Goal: Transaction & Acquisition: Download file/media

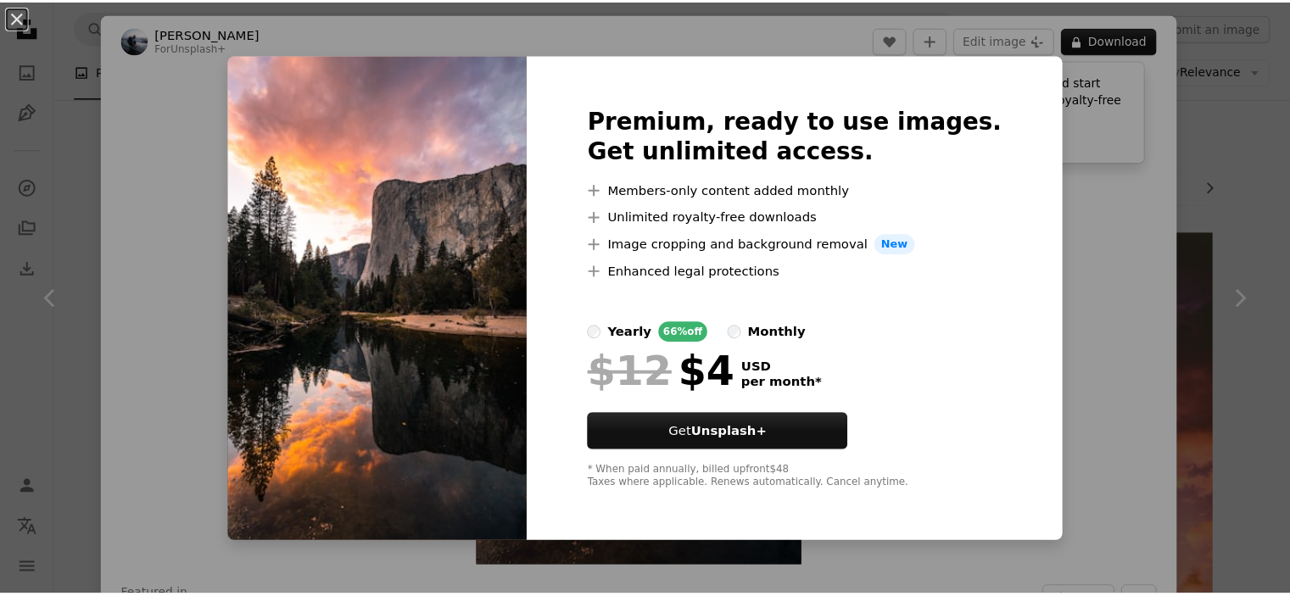
scroll to position [763, 0]
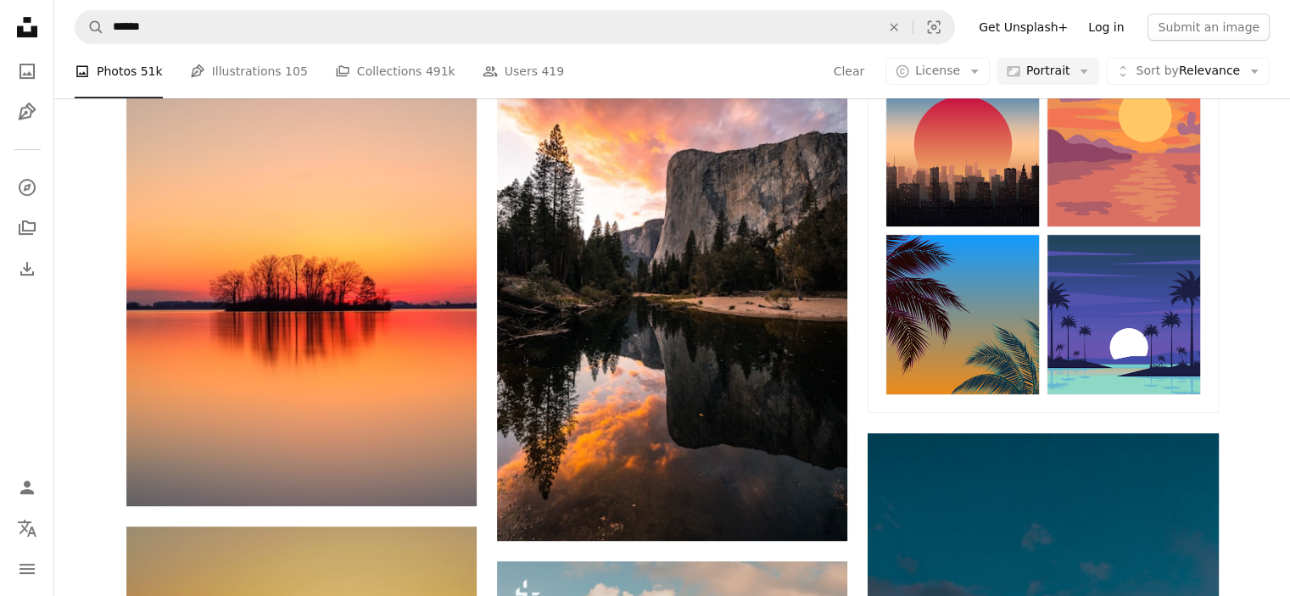
click at [1129, 20] on link "Log in" at bounding box center [1106, 27] width 56 height 27
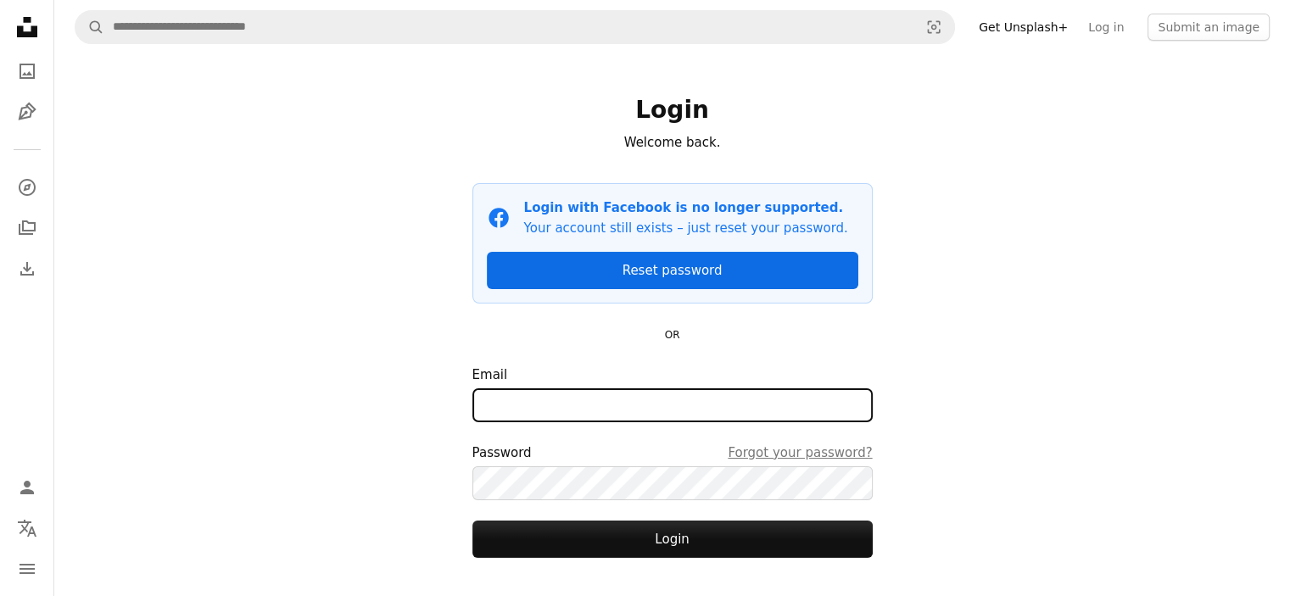
type input "**********"
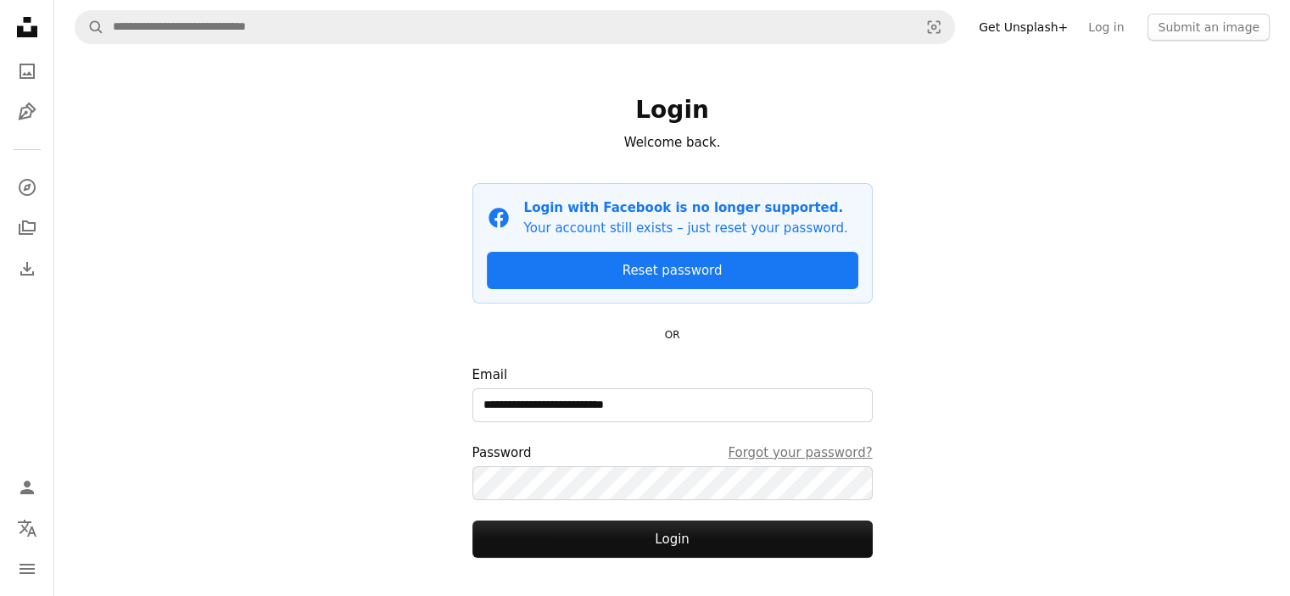
click at [630, 505] on form "**********" at bounding box center [672, 461] width 400 height 193
click at [636, 516] on form "**********" at bounding box center [672, 461] width 400 height 193
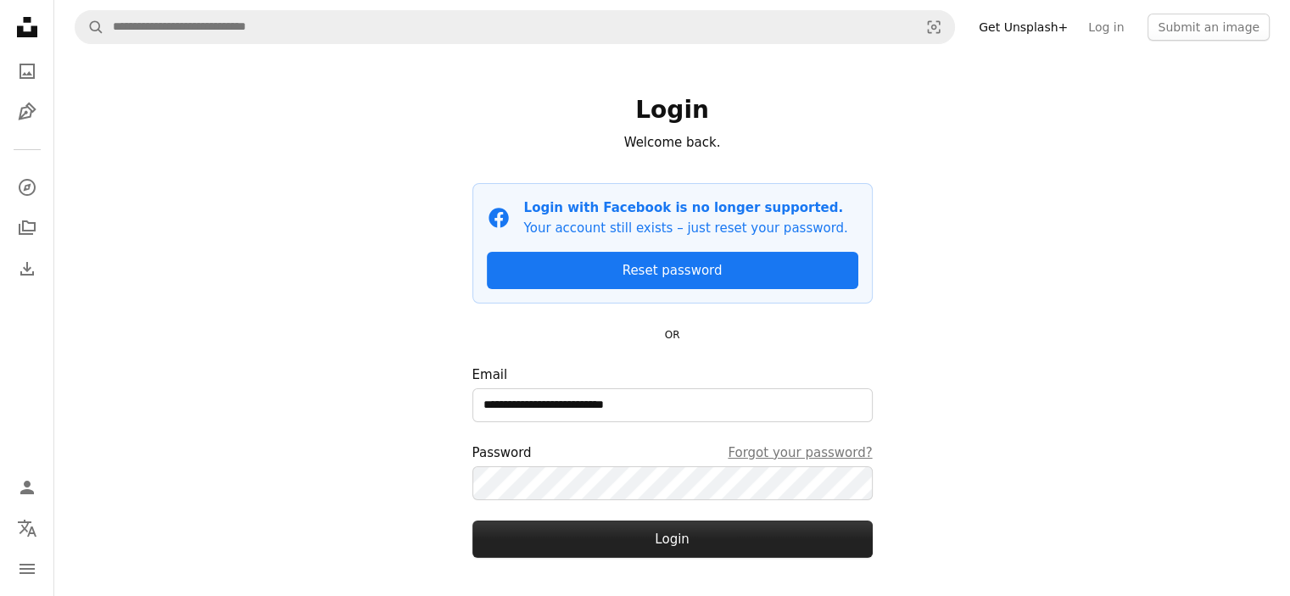
click at [642, 527] on button "Login" at bounding box center [672, 539] width 400 height 37
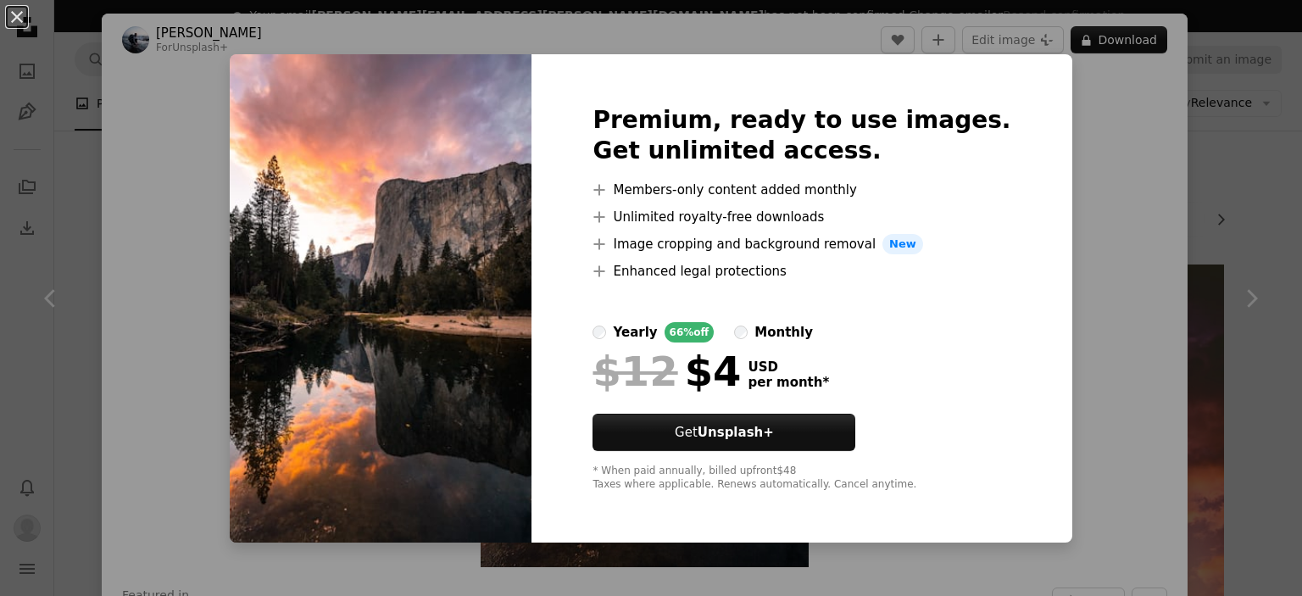
scroll to position [678, 0]
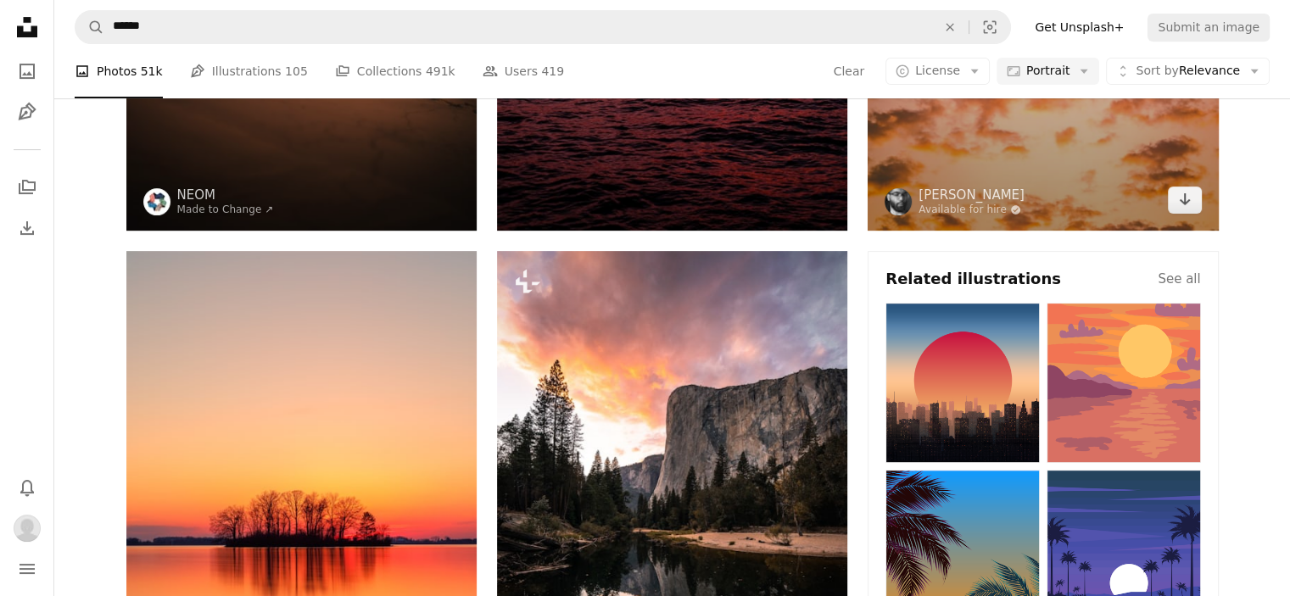
scroll to position [424, 0]
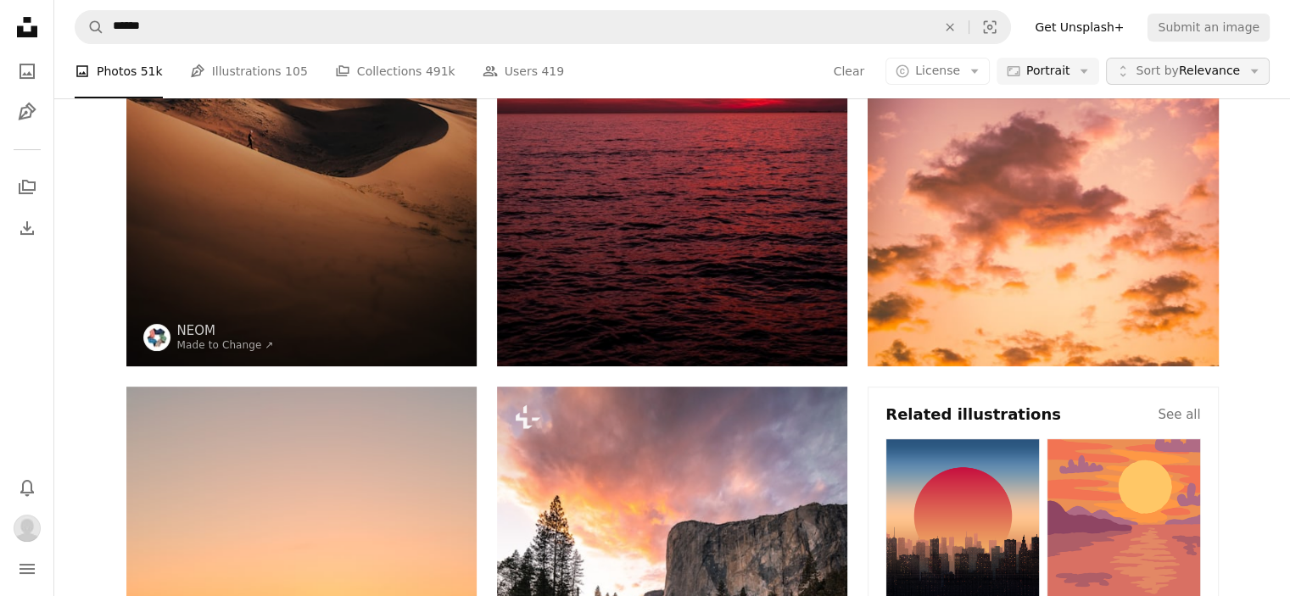
click at [1168, 69] on span "Sort by" at bounding box center [1156, 71] width 42 height 14
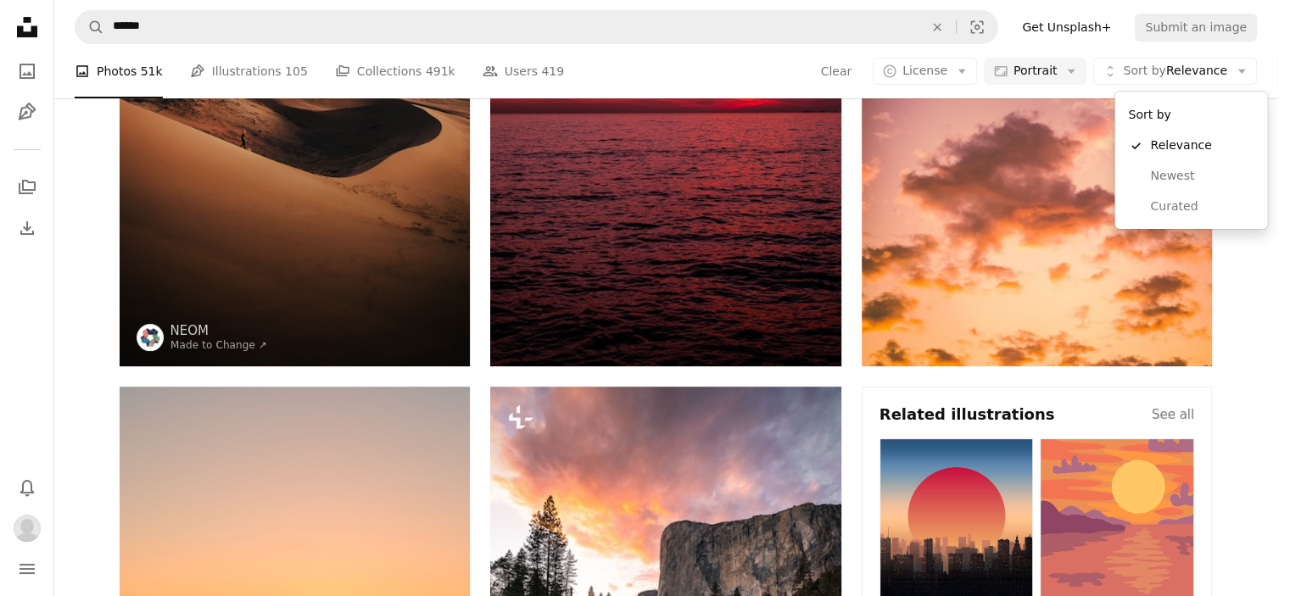
click at [957, 77] on body "Unsplash logo Unsplash Home A photo Pen Tool A stack of folders Download Bell n…" at bounding box center [638, 298] width 1277 height 596
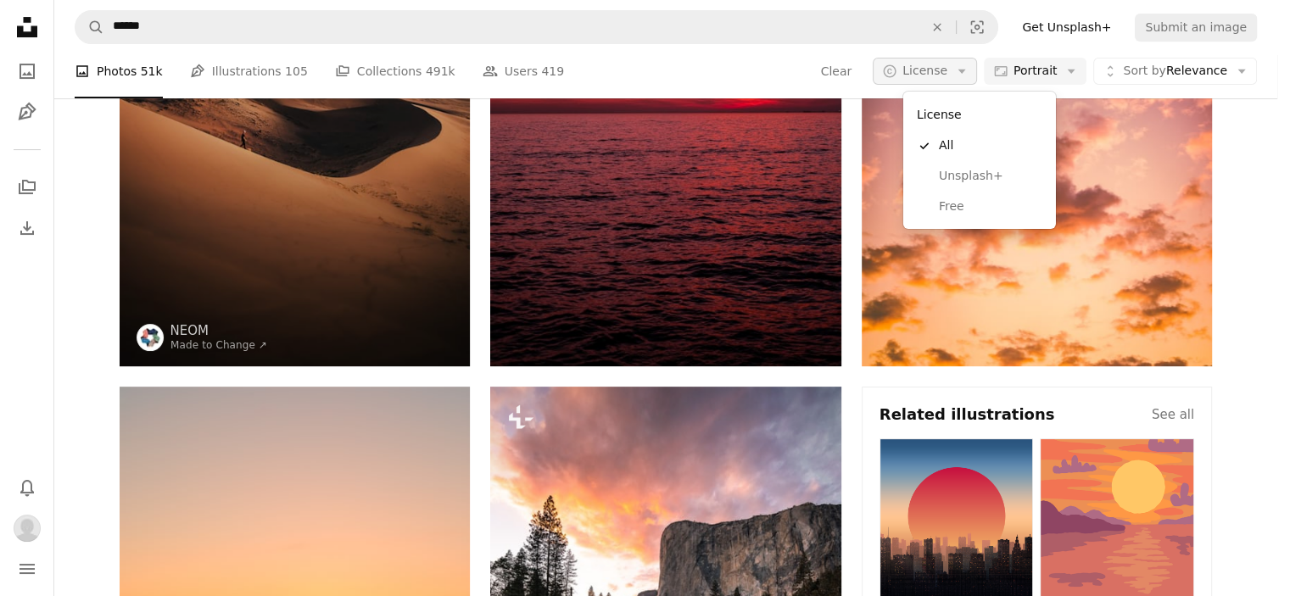
click at [973, 75] on button "A copyright icon © License Arrow down" at bounding box center [924, 71] width 104 height 27
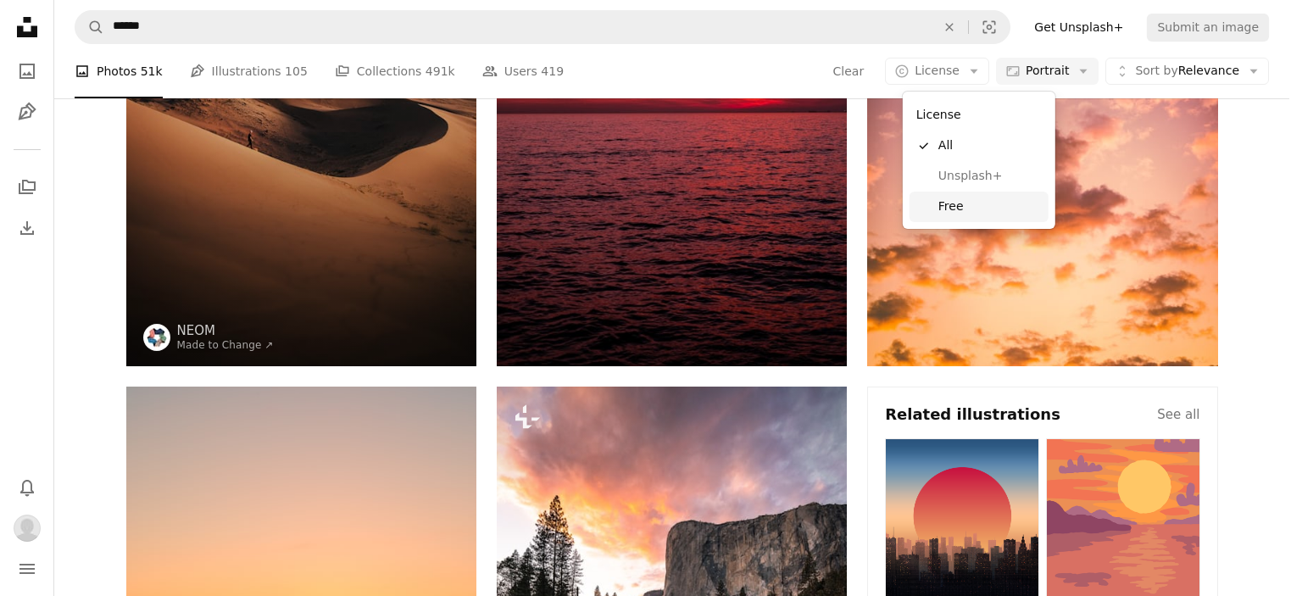
click at [967, 213] on span "Free" at bounding box center [990, 206] width 103 height 17
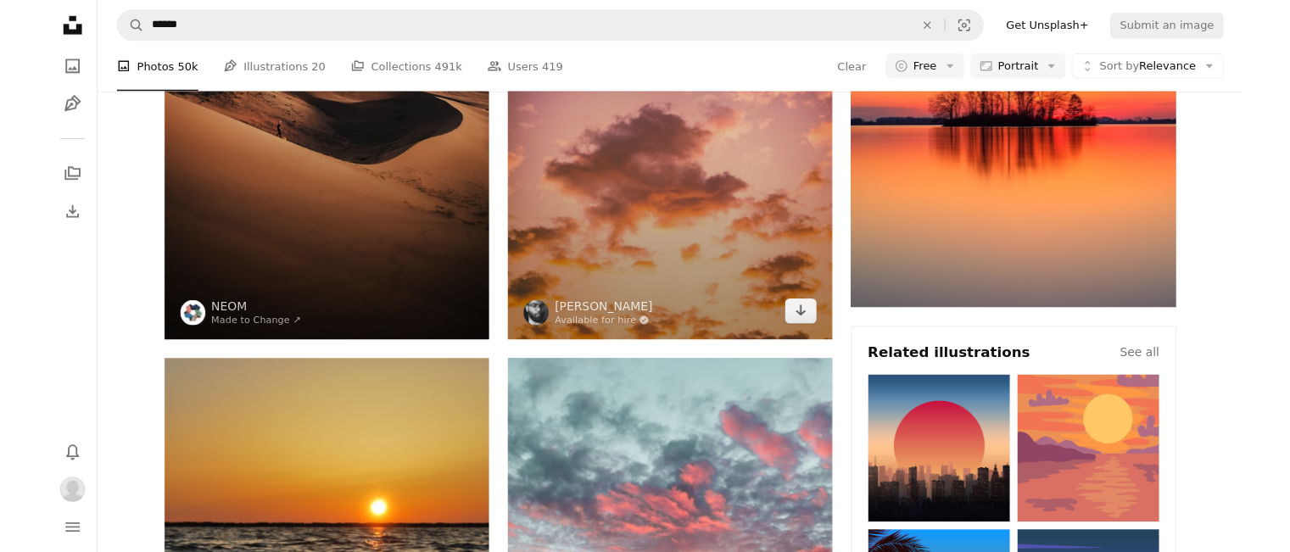
scroll to position [848, 0]
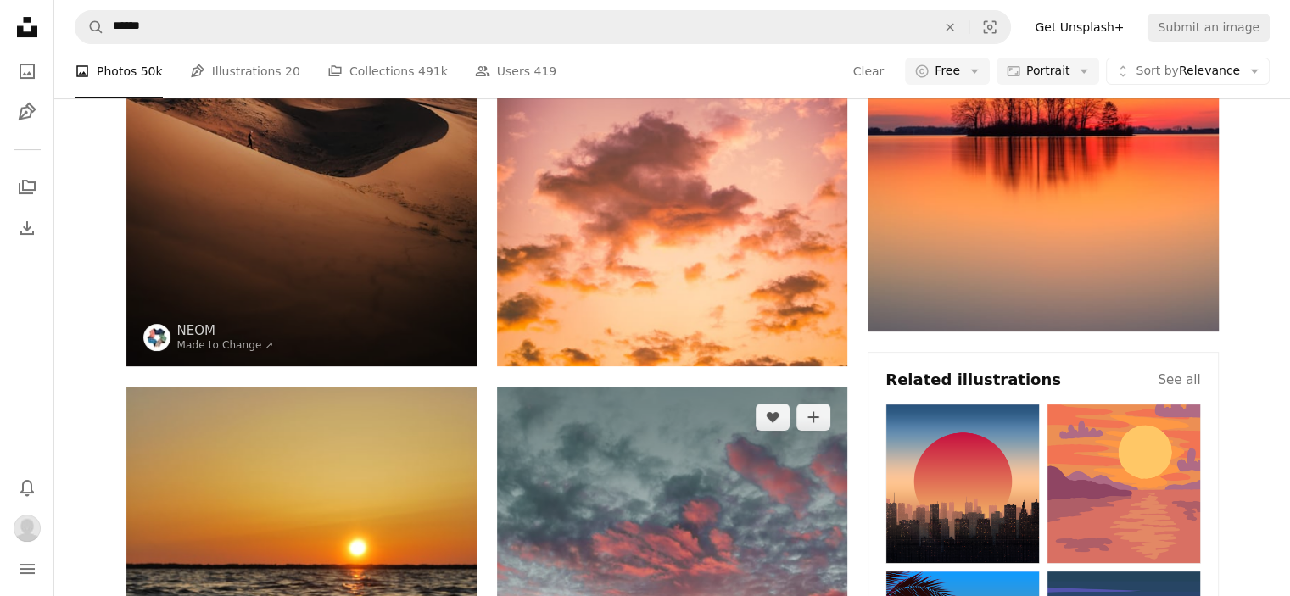
drag, startPoint x: 713, startPoint y: 257, endPoint x: 662, endPoint y: 268, distance: 52.1
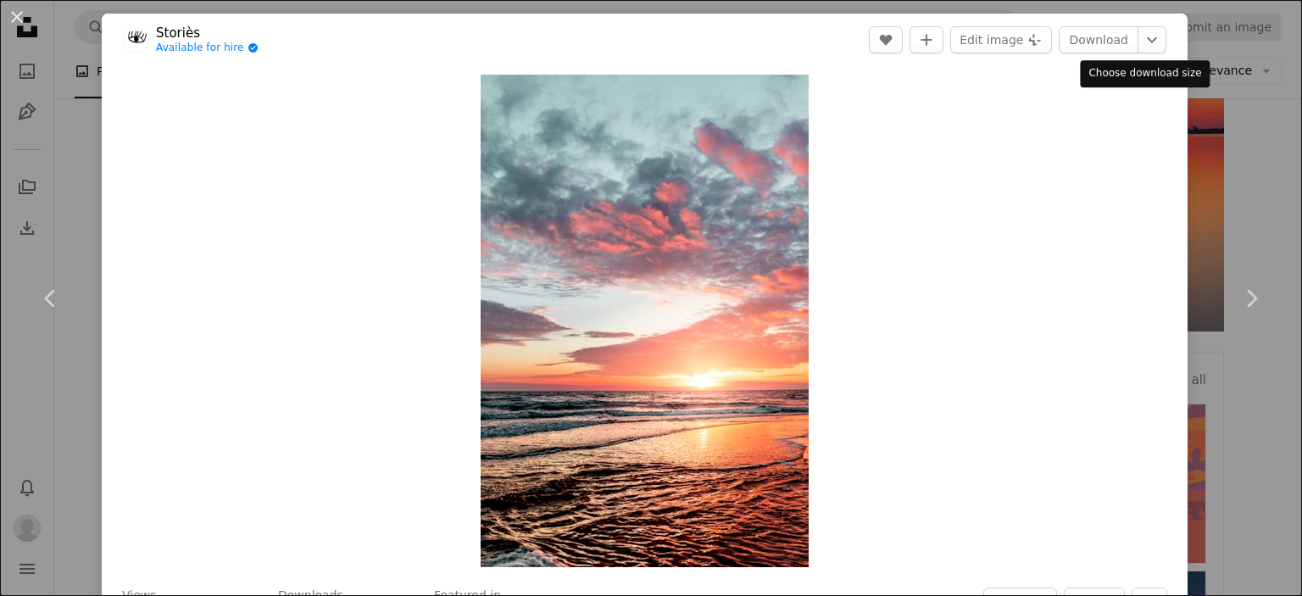
click at [1153, 49] on div "Download Chevron down" at bounding box center [1113, 39] width 109 height 27
click at [1147, 43] on icon "Chevron down" at bounding box center [1152, 40] width 27 height 20
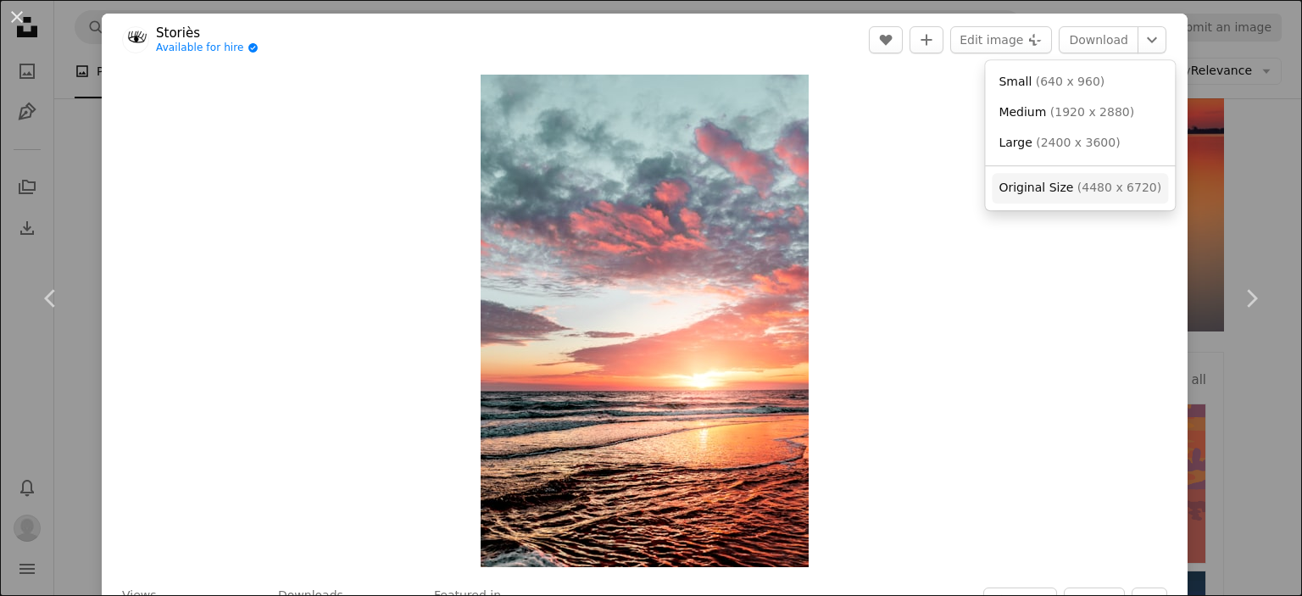
click at [1074, 178] on link "Original Size ( 4480 x 6720 )" at bounding box center [1080, 188] width 176 height 31
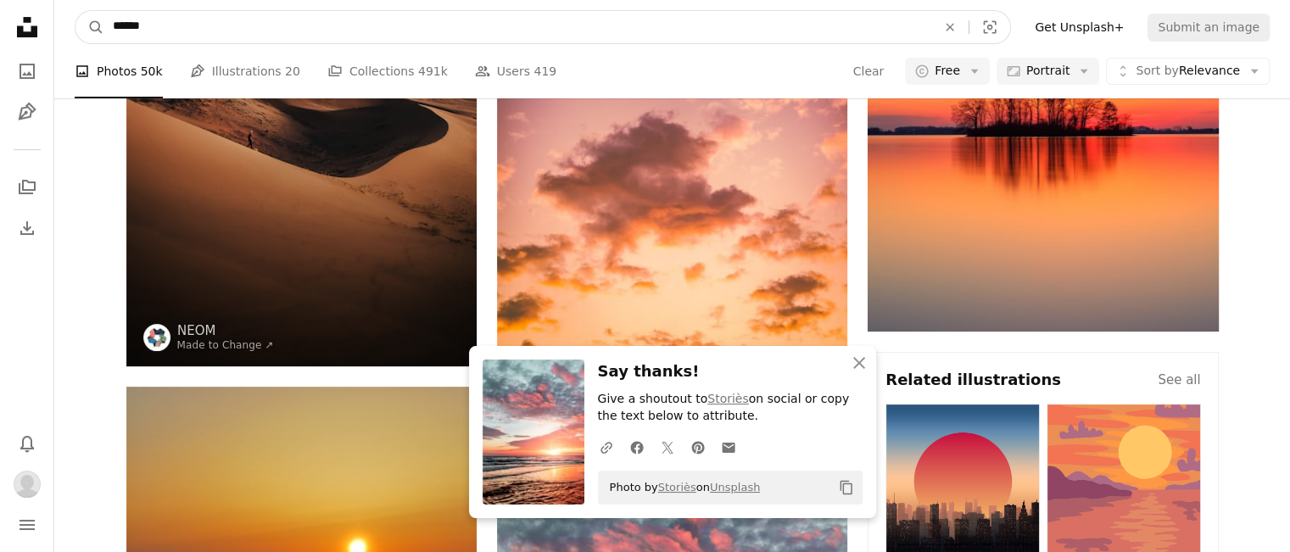
click at [429, 36] on input "******" at bounding box center [517, 27] width 827 height 32
type input "******"
click at [75, 11] on button "A magnifying glass" at bounding box center [89, 27] width 29 height 32
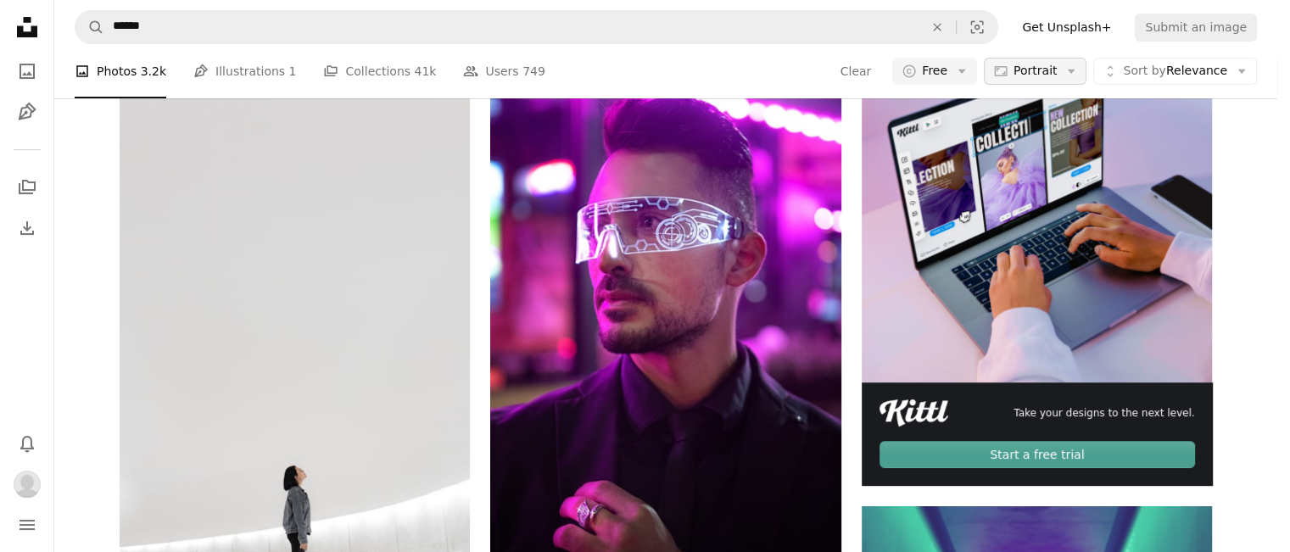
click at [1056, 80] on span "Portrait" at bounding box center [1034, 71] width 43 height 17
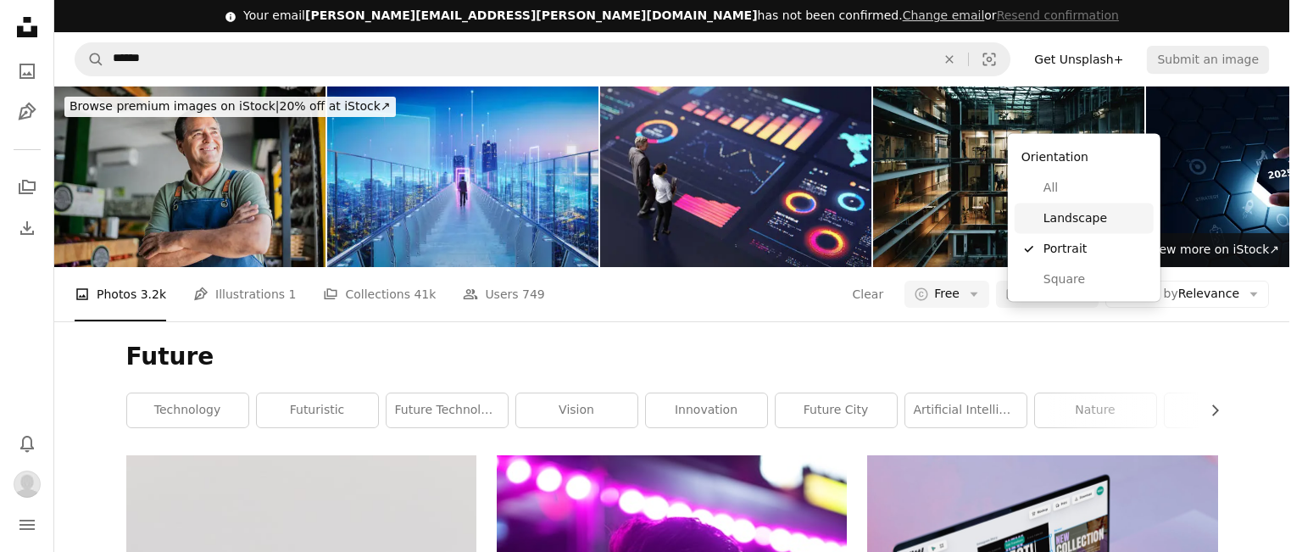
click at [1107, 208] on link "Landscape" at bounding box center [1084, 218] width 139 height 31
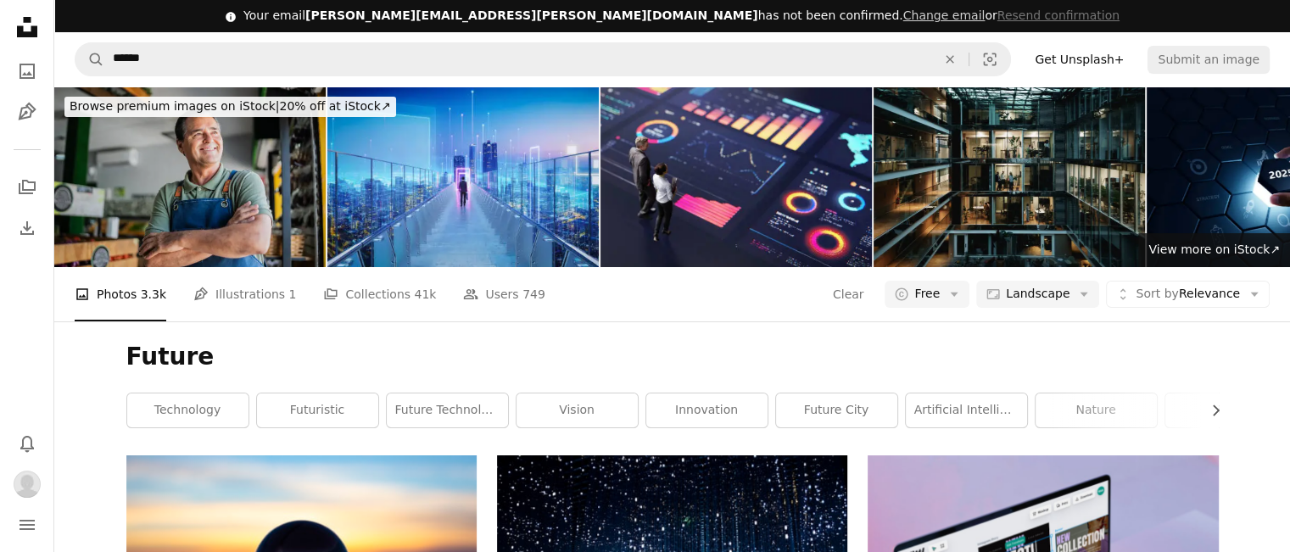
scroll to position [1879, 0]
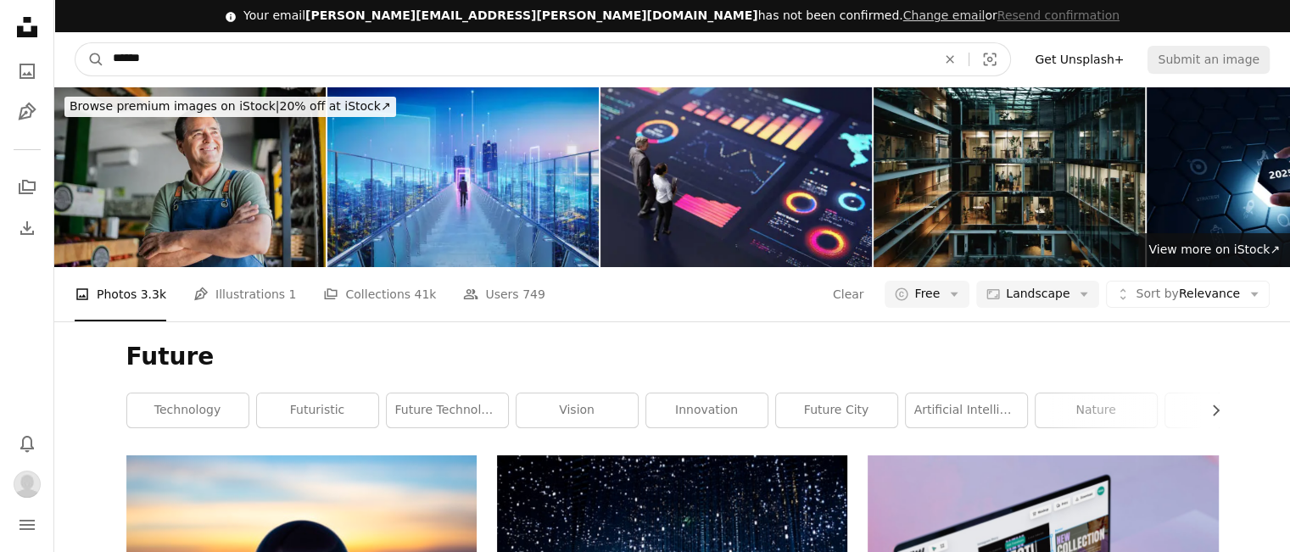
click at [230, 43] on input "******" at bounding box center [517, 59] width 827 height 32
type input "**********"
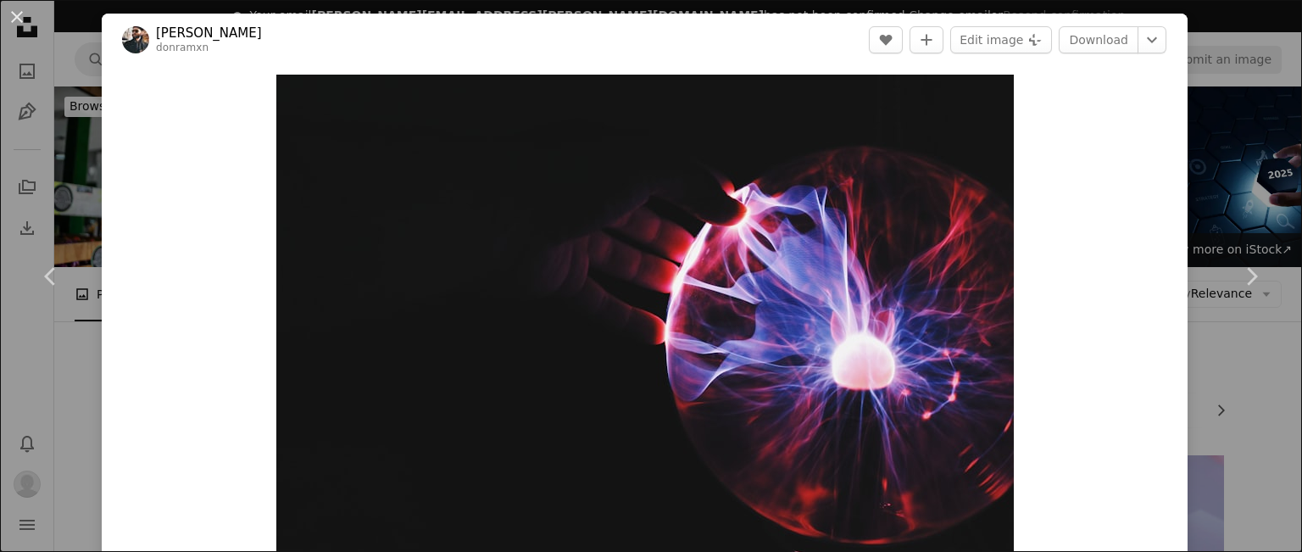
click at [1157, 38] on header "[PERSON_NAME] donramxn A heart A plus sign Edit image Plus sign for Unsplash+ D…" at bounding box center [645, 40] width 1086 height 53
click at [1146, 42] on icon "Chevron down" at bounding box center [1152, 40] width 27 height 20
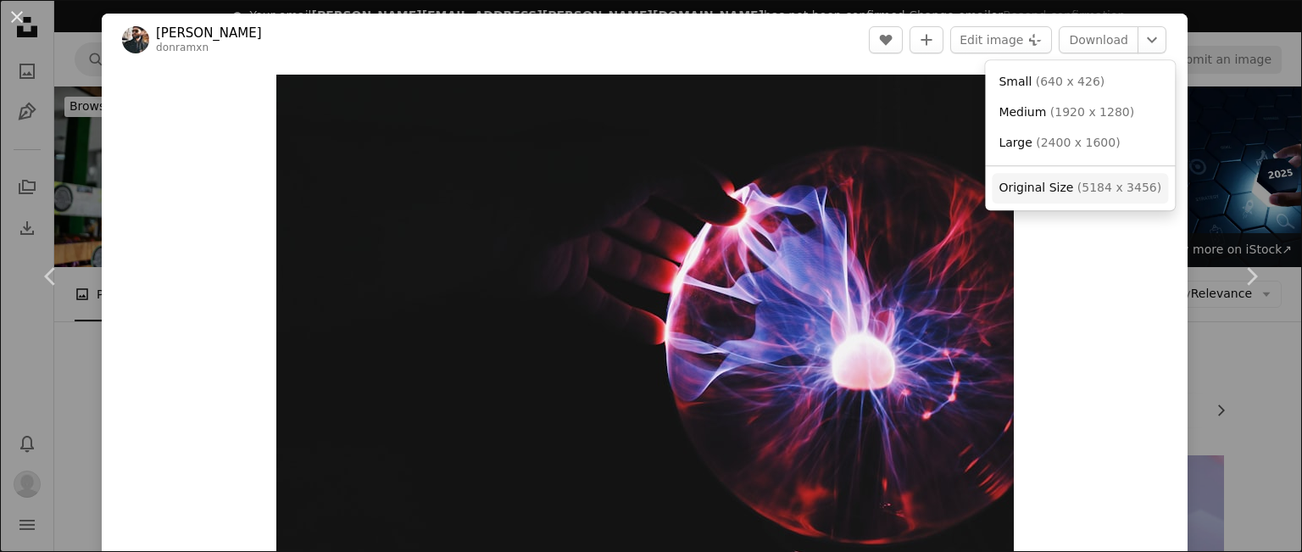
click at [1066, 189] on span "Original Size" at bounding box center [1036, 188] width 75 height 14
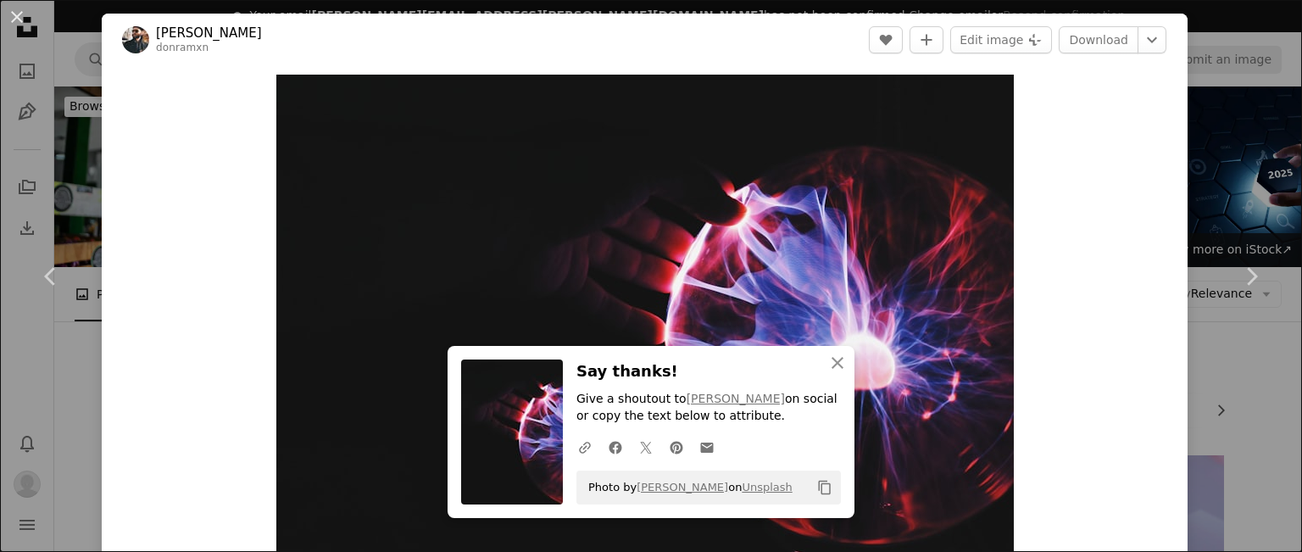
click at [81, 81] on div "An X shape Chevron left Chevron right An X shape Close Say thanks! Give a shout…" at bounding box center [651, 276] width 1302 height 552
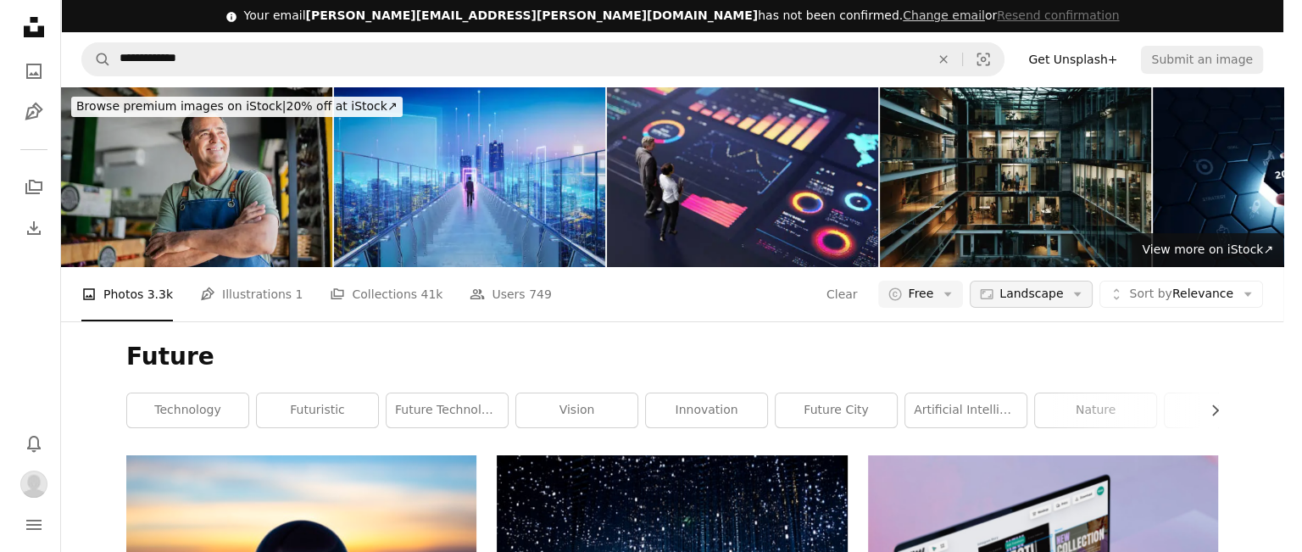
scroll to position [1879, 0]
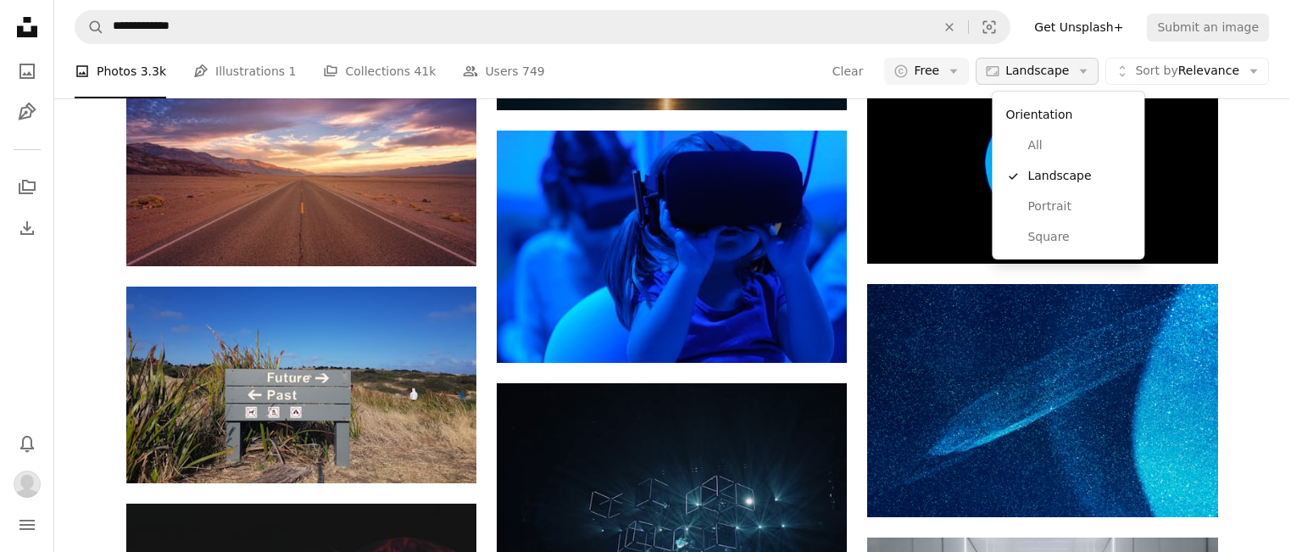
click at [1069, 71] on span "Landscape" at bounding box center [1038, 71] width 64 height 17
click at [1049, 215] on link "Portrait" at bounding box center [1068, 207] width 139 height 31
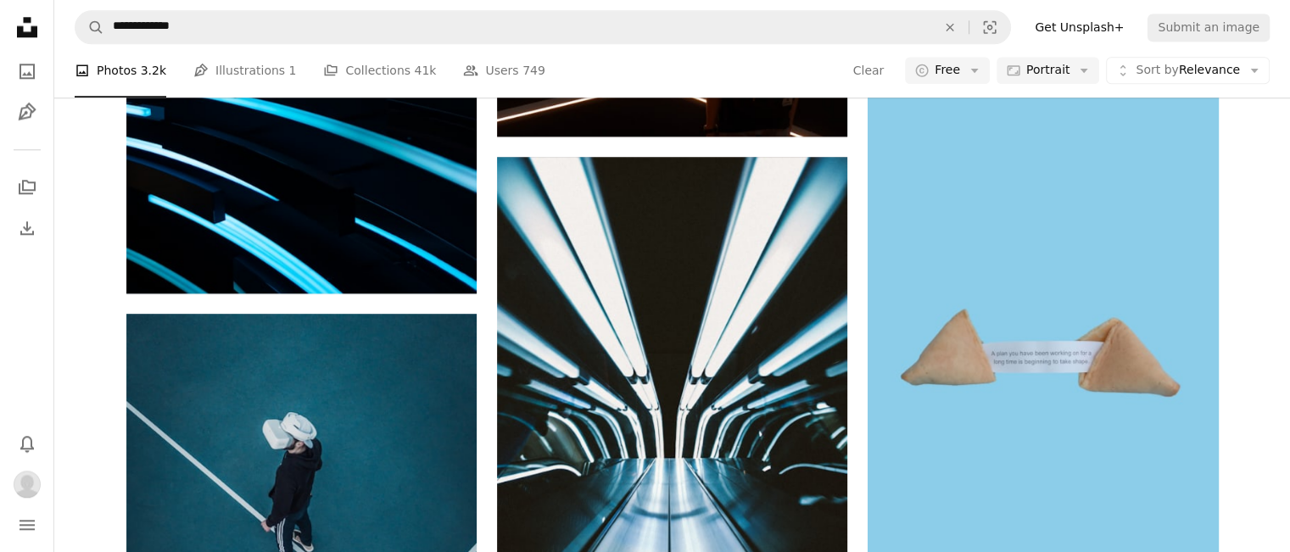
scroll to position [254, 0]
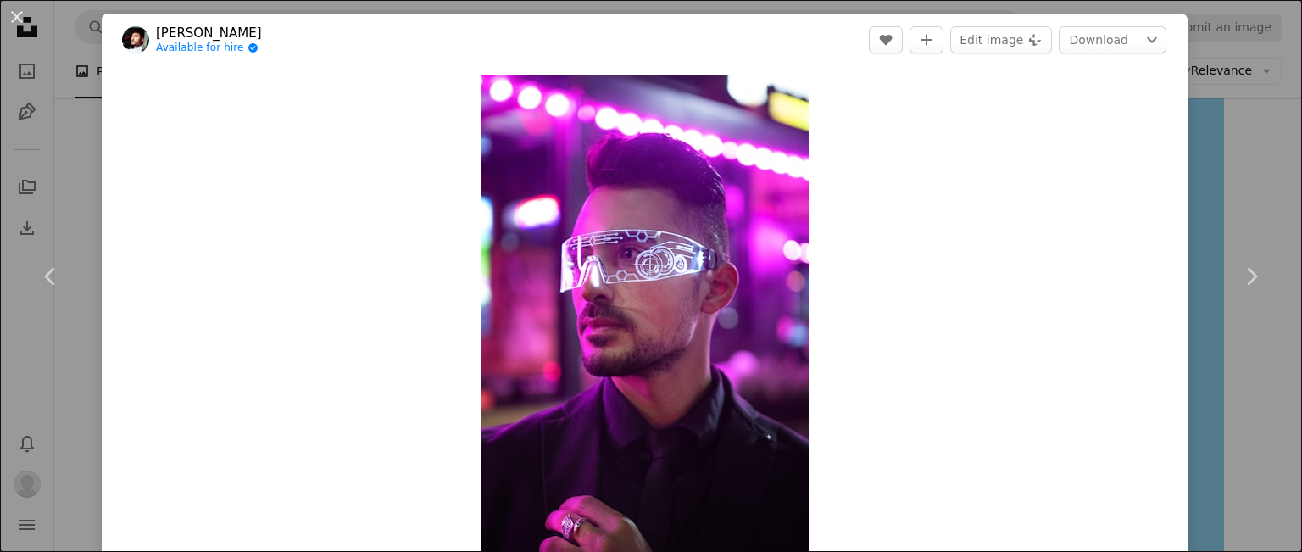
click at [1153, 36] on div "Download Chevron down" at bounding box center [1113, 39] width 109 height 27
click at [1153, 36] on button "Chevron down" at bounding box center [1152, 39] width 29 height 27
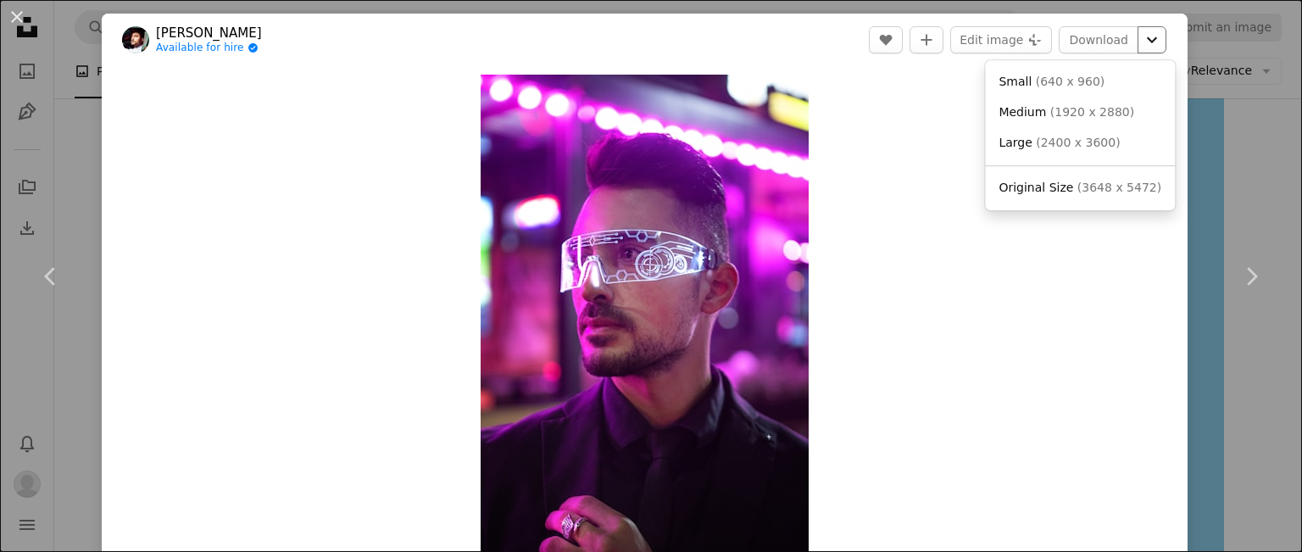
click at [1145, 38] on icon "Chevron down" at bounding box center [1152, 40] width 27 height 20
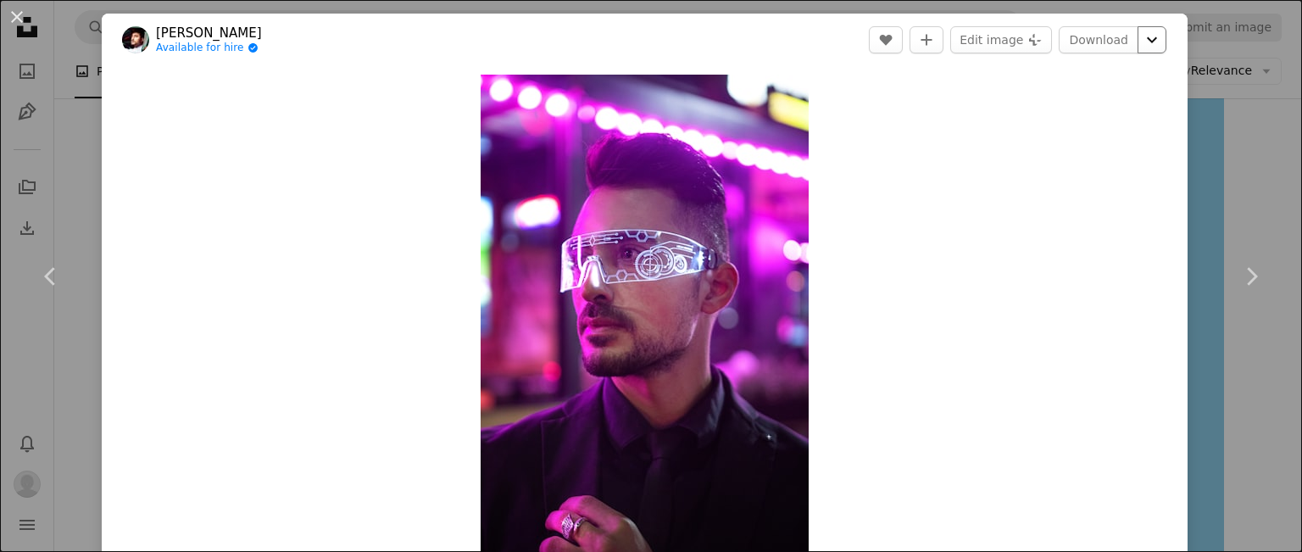
click at [1144, 42] on icon "Chevron down" at bounding box center [1152, 40] width 27 height 20
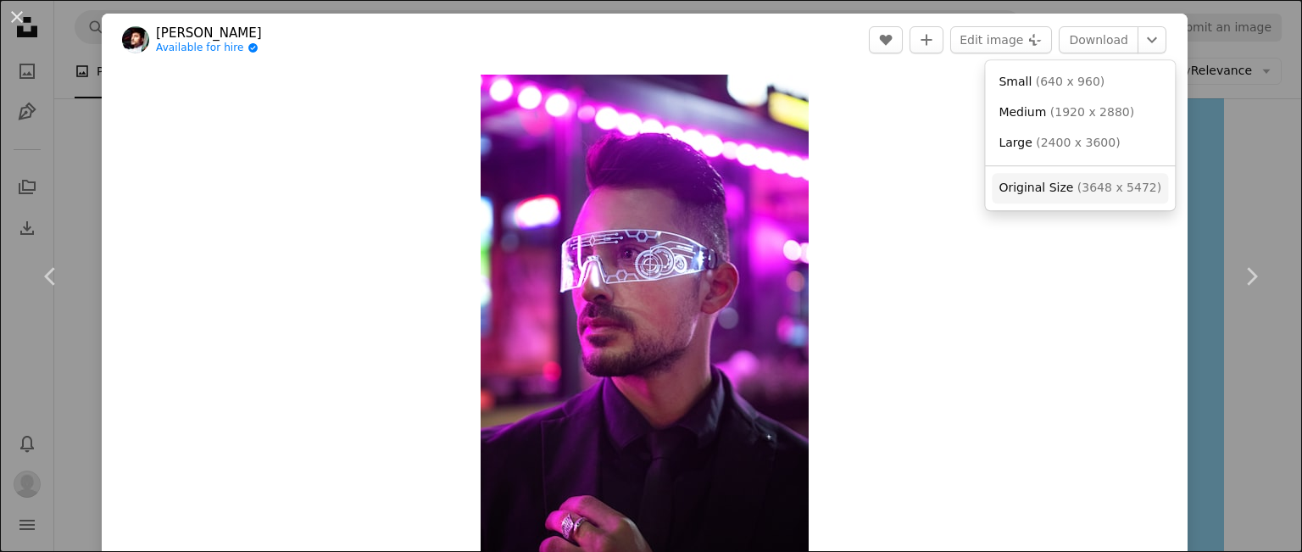
click at [1057, 189] on span "Original Size" at bounding box center [1036, 188] width 75 height 14
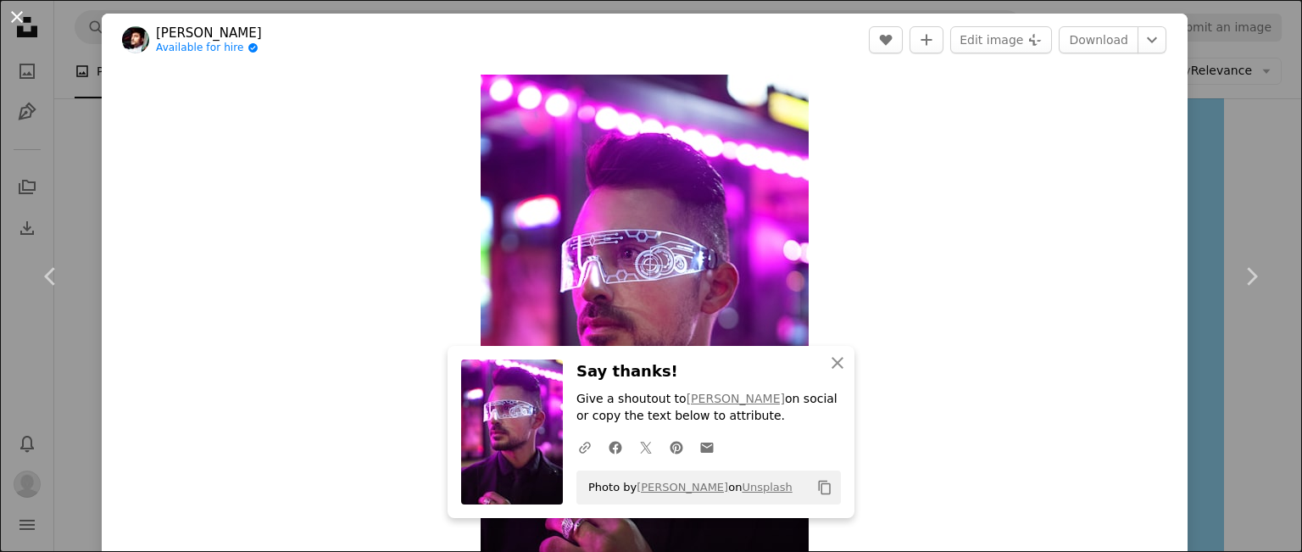
click at [23, 13] on button "An X shape" at bounding box center [17, 17] width 20 height 20
